Goal: Check status: Check status

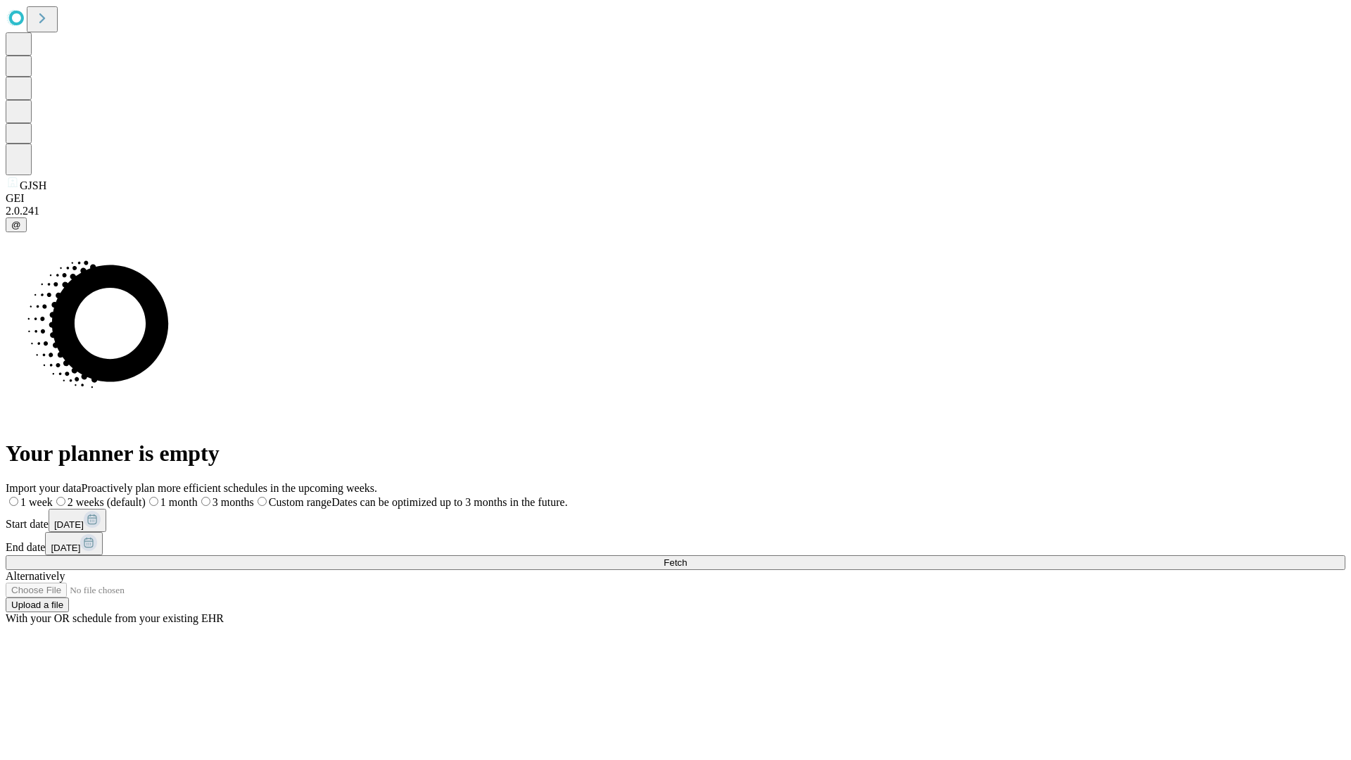
click at [687, 557] on span "Fetch" at bounding box center [674, 562] width 23 height 11
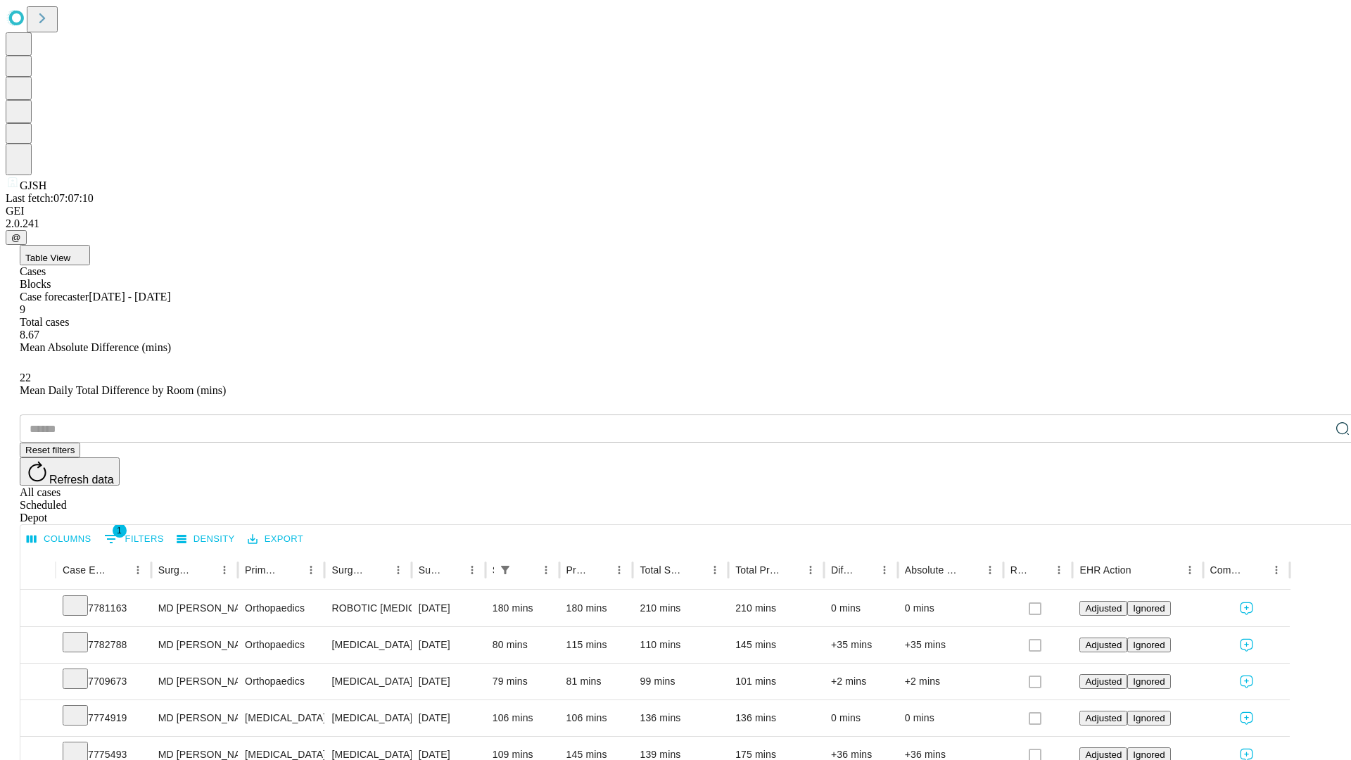
click at [1260, 499] on div "Scheduled" at bounding box center [690, 505] width 1340 height 13
